Goal: Find specific page/section: Find specific page/section

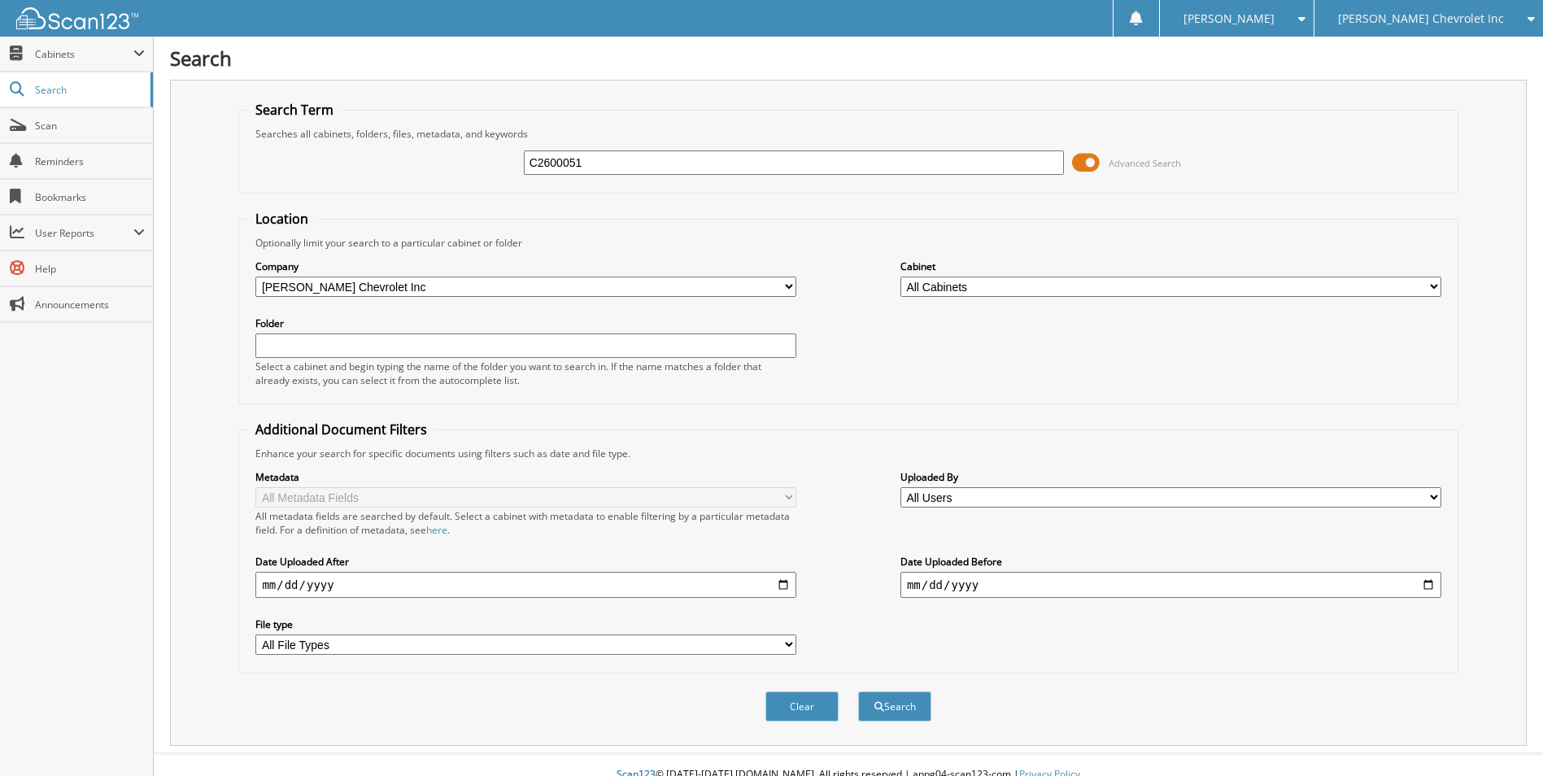
type input "C2600051"
click at [858, 691] on button "Search" at bounding box center [894, 706] width 73 height 30
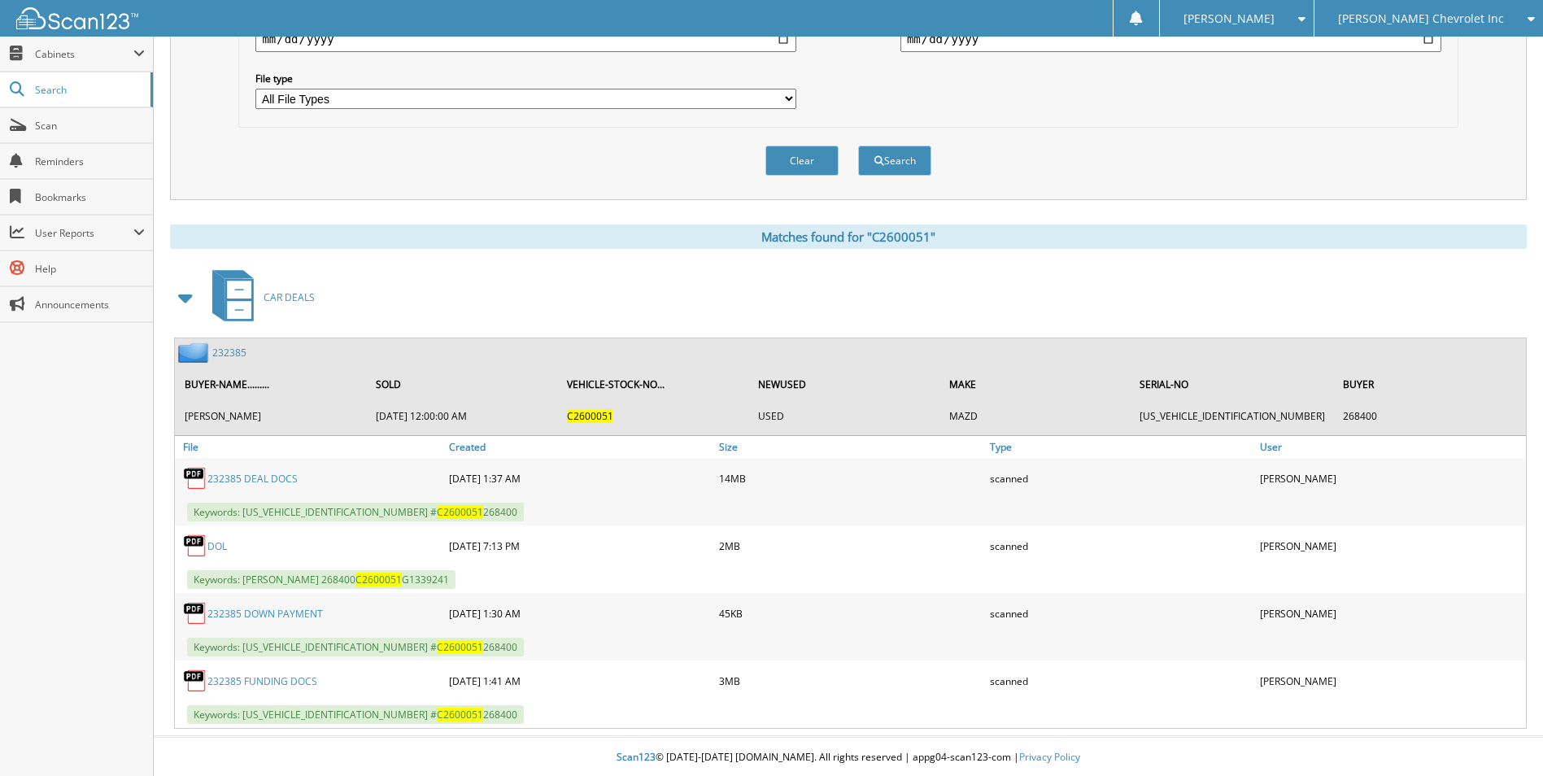
scroll to position [548, 0]
click at [262, 473] on link "232385 DEAL DOCS" at bounding box center [252, 477] width 90 height 14
